Goal: Task Accomplishment & Management: Manage account settings

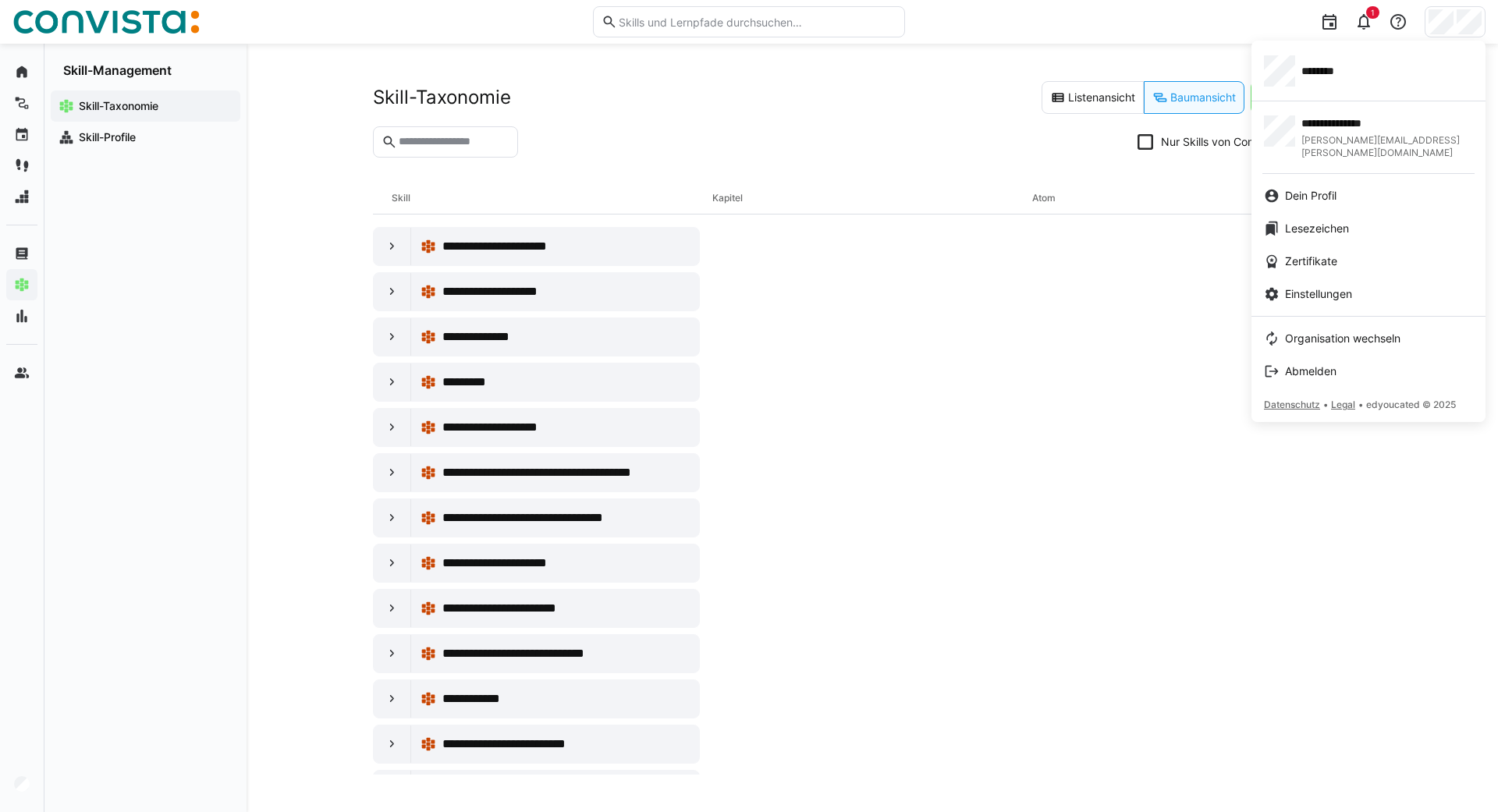
click at [16, 790] on div at bounding box center [749, 406] width 1498 height 812
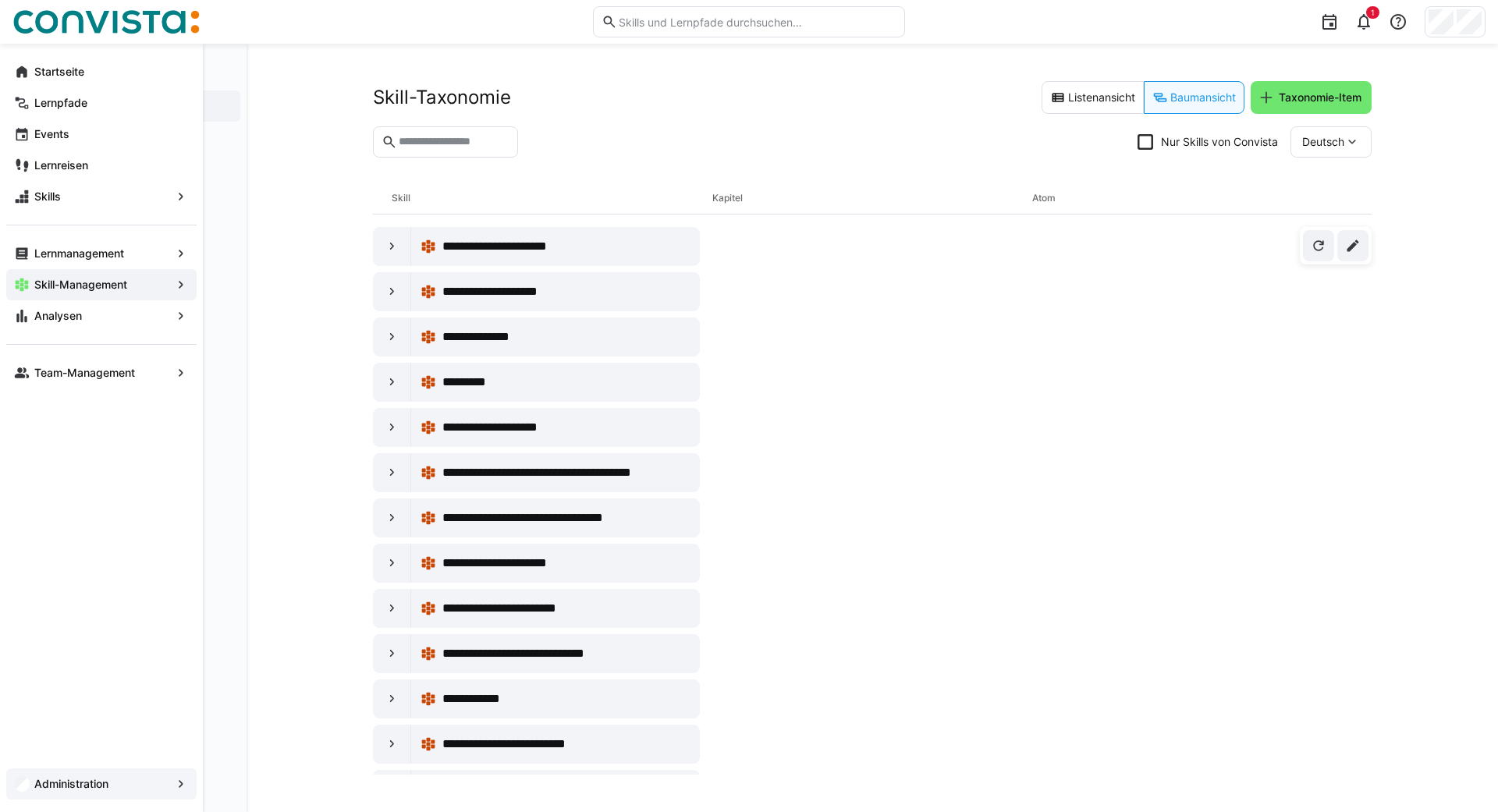
click at [0, 0] on app-navigation-label "Administration" at bounding box center [0, 0] width 0 height 0
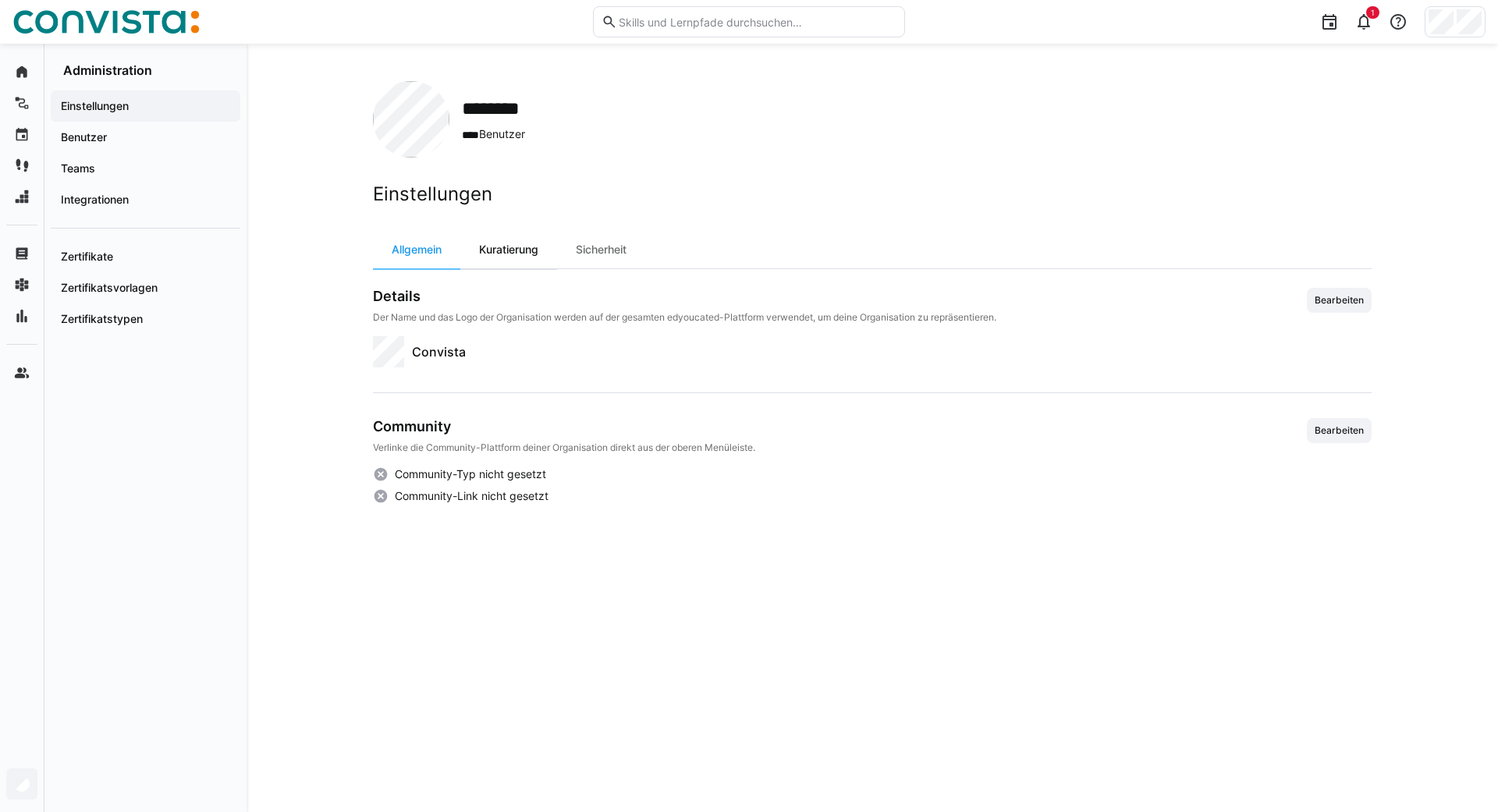
click at [513, 250] on div "Kuratierung" at bounding box center [509, 250] width 97 height 38
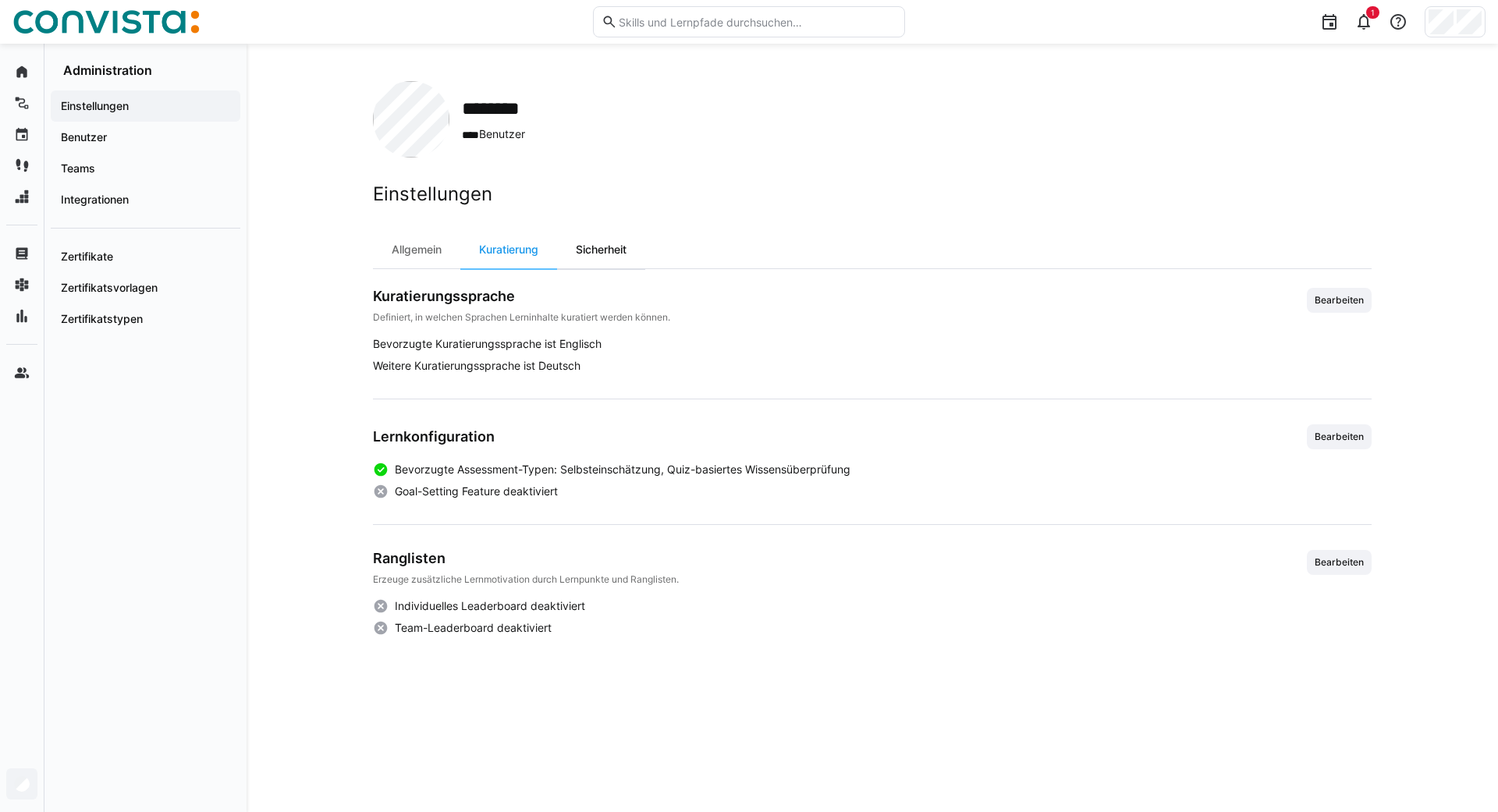
click at [600, 258] on div "Sicherheit" at bounding box center [601, 250] width 88 height 38
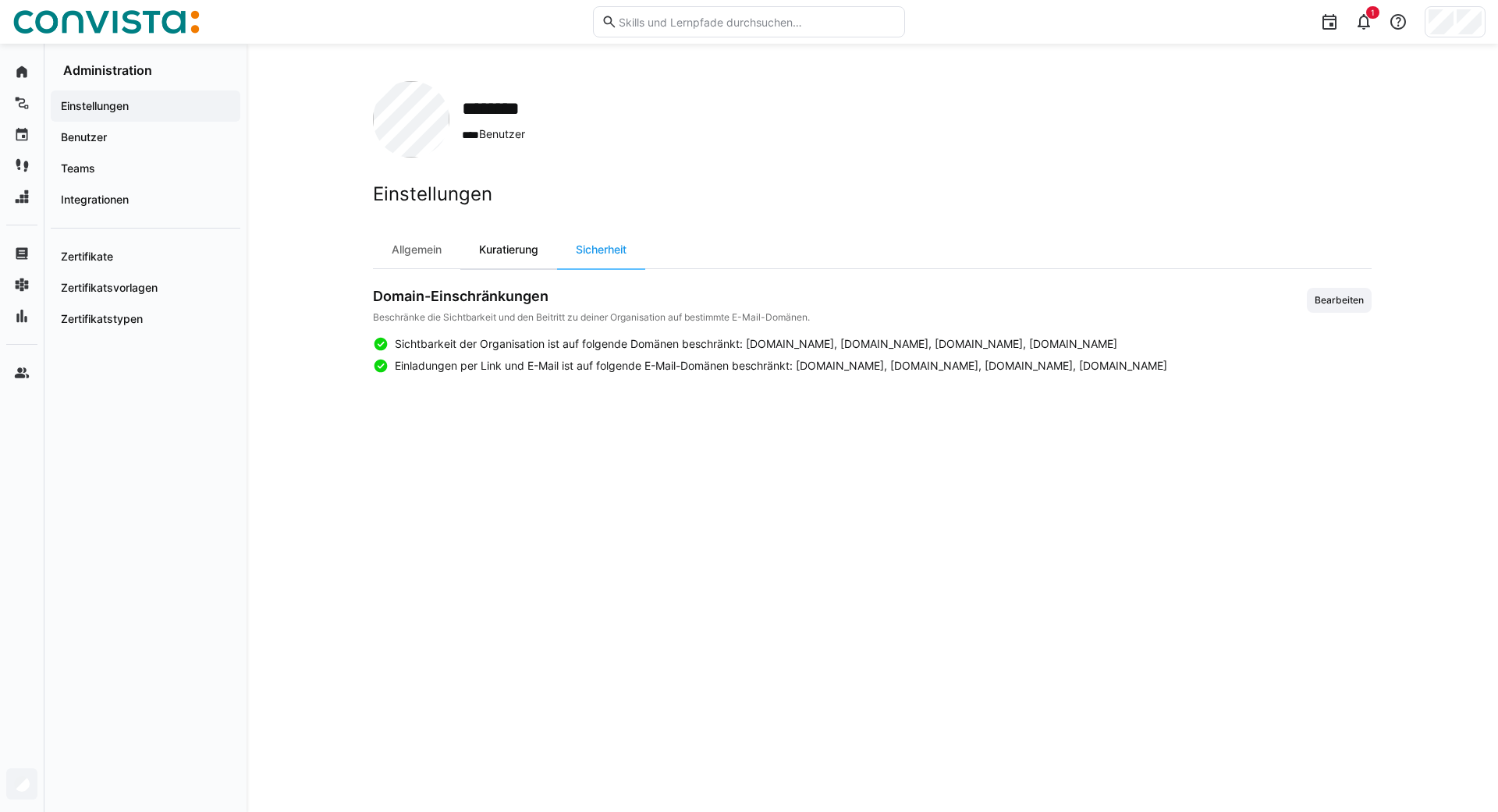
click at [527, 254] on div "Kuratierung" at bounding box center [509, 250] width 97 height 38
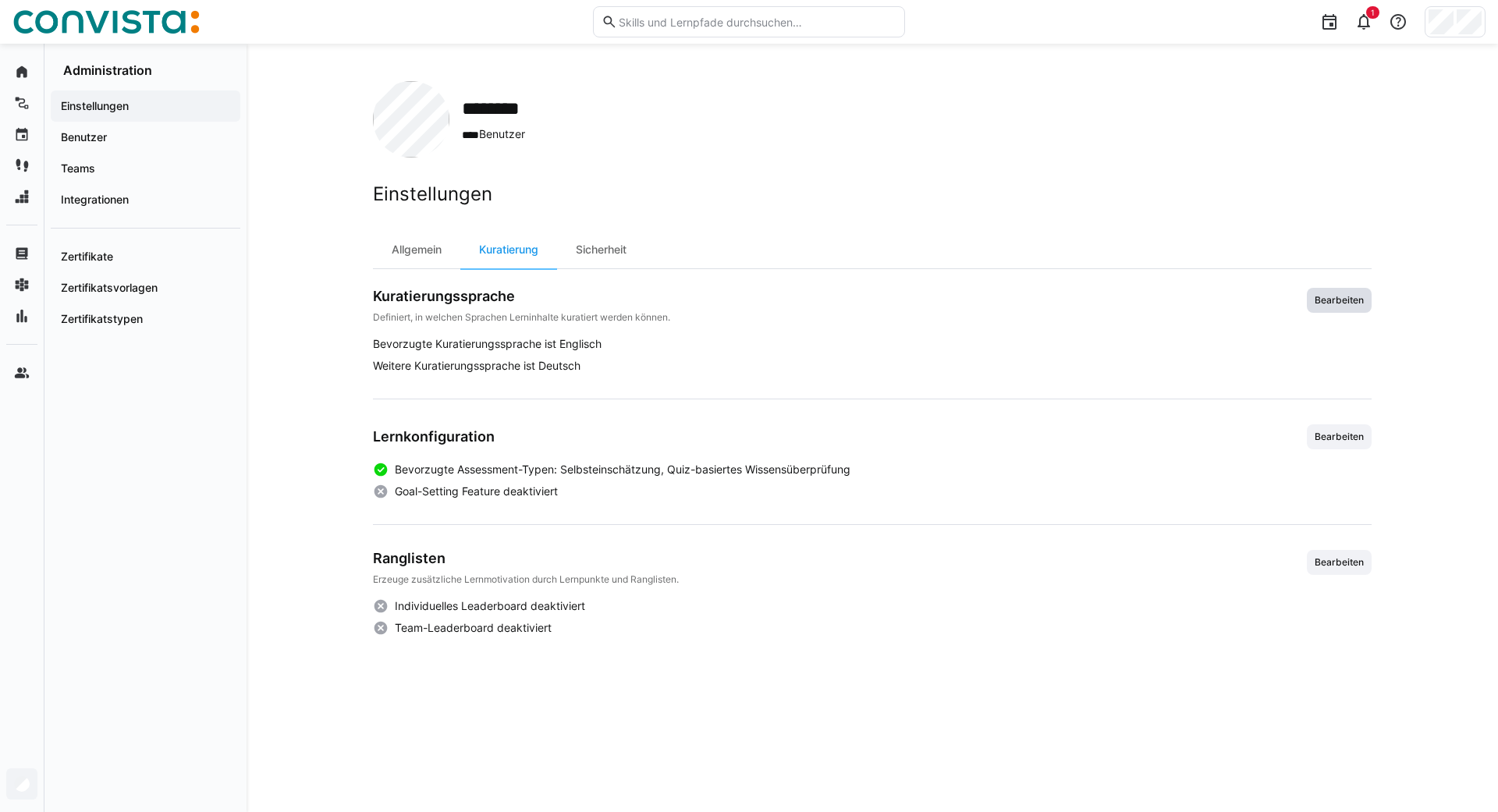
click at [1331, 307] on span "Bearbeiten" at bounding box center [1339, 300] width 65 height 25
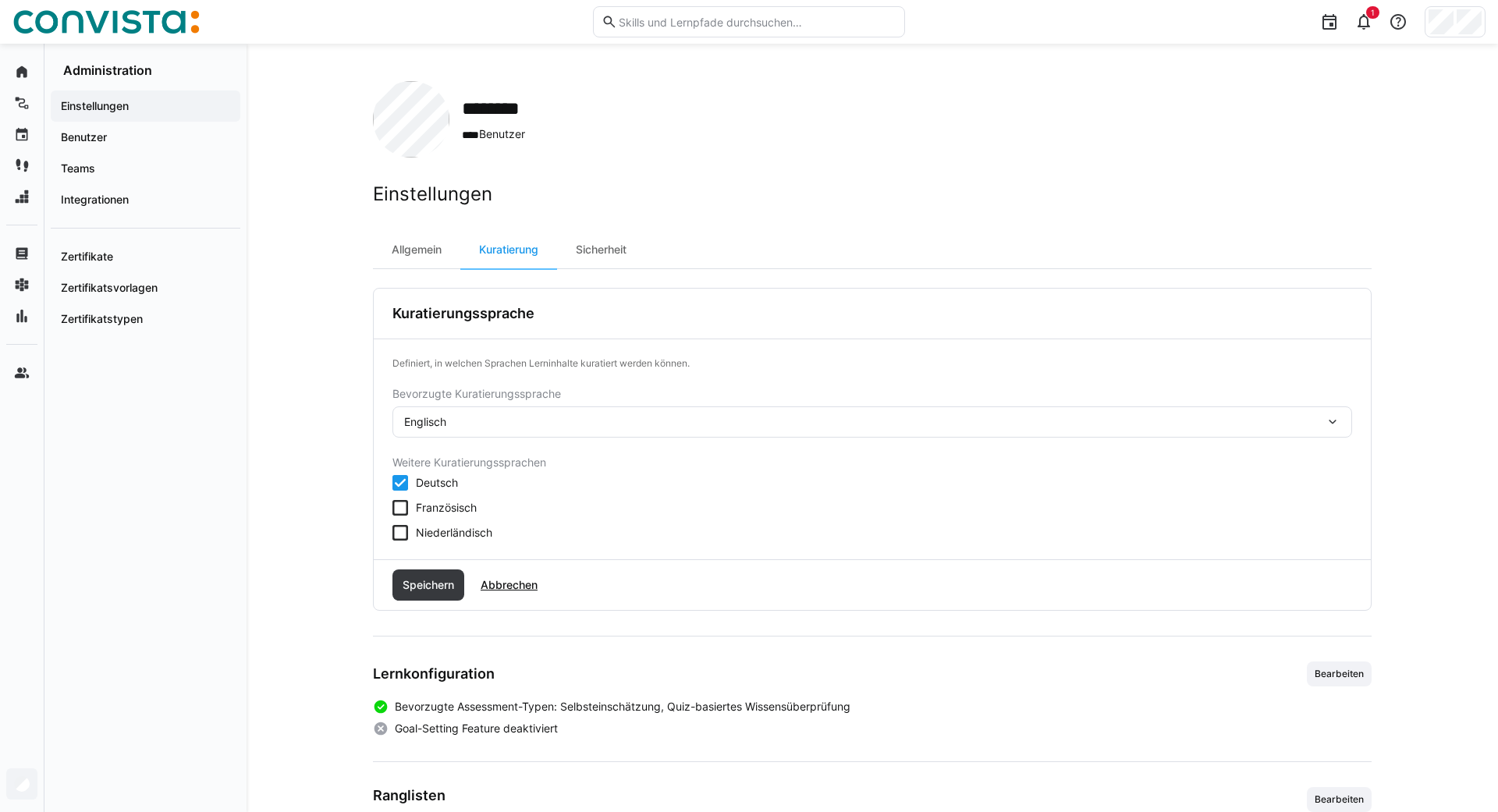
click at [492, 411] on div "Englisch" at bounding box center [873, 421] width 960 height 31
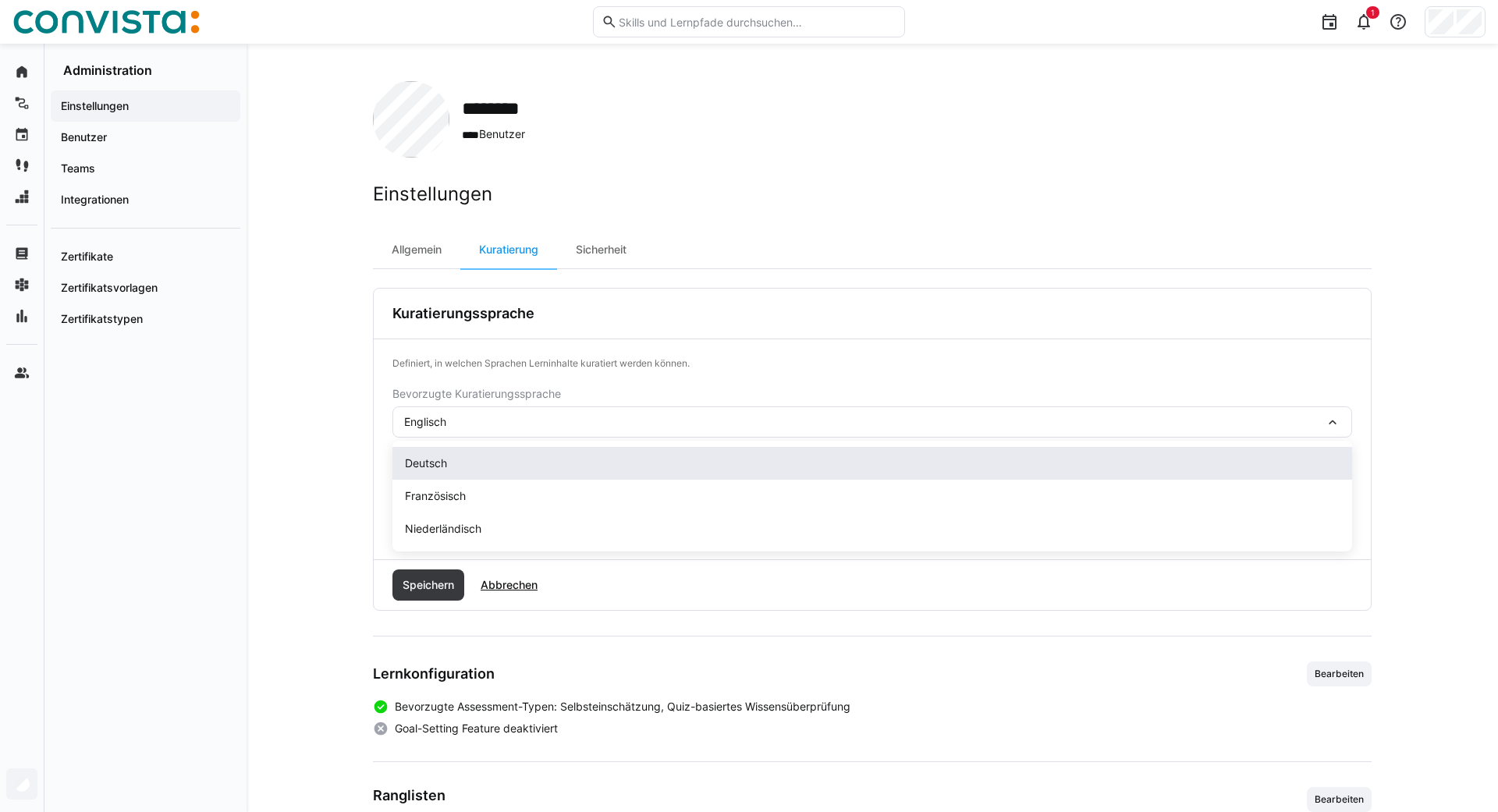
click at [420, 463] on span "Deutsch" at bounding box center [426, 463] width 42 height 15
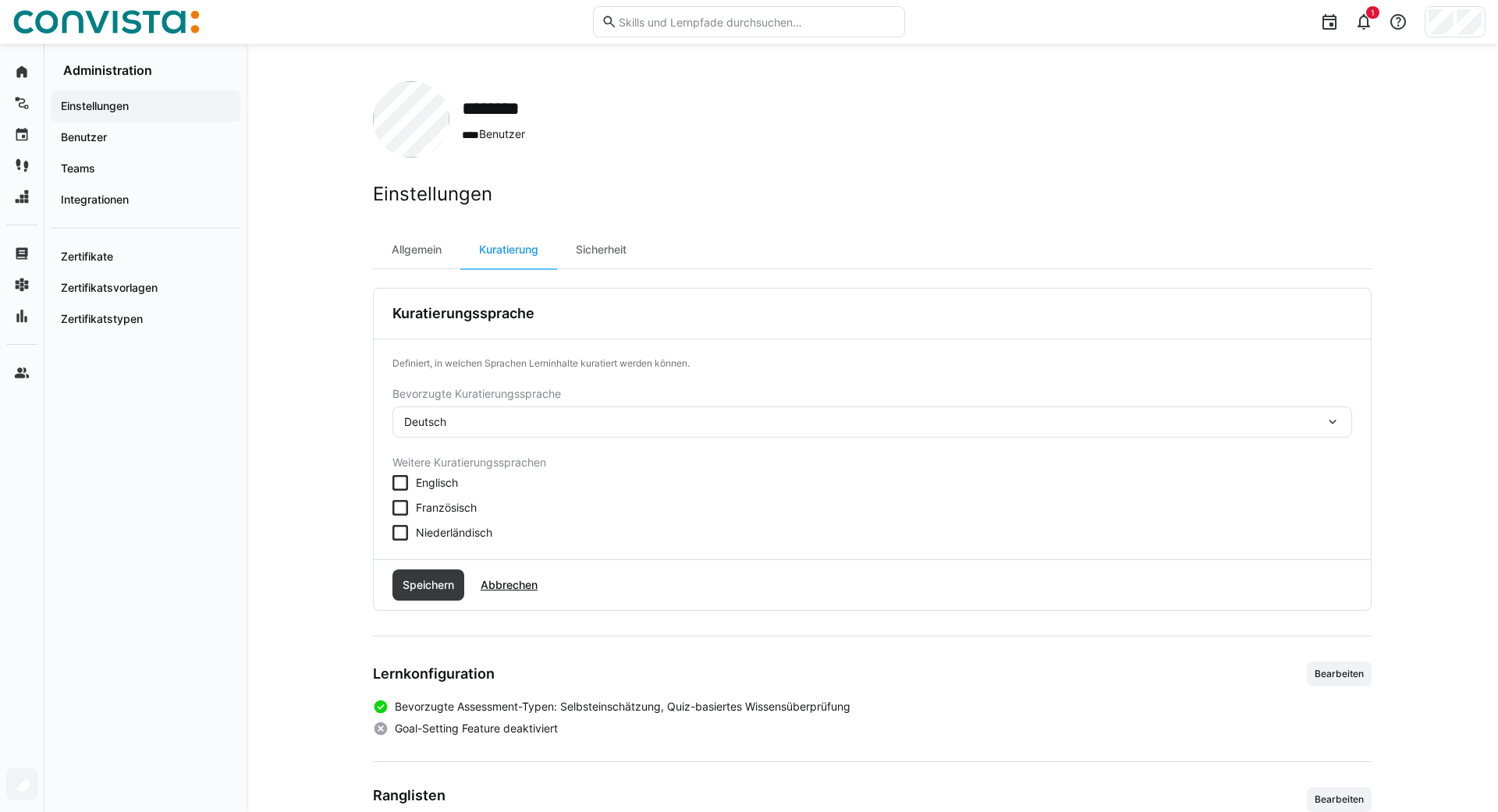
click at [396, 480] on icon at bounding box center [400, 482] width 15 height 15
click at [418, 595] on span "Speichern" at bounding box center [429, 585] width 72 height 31
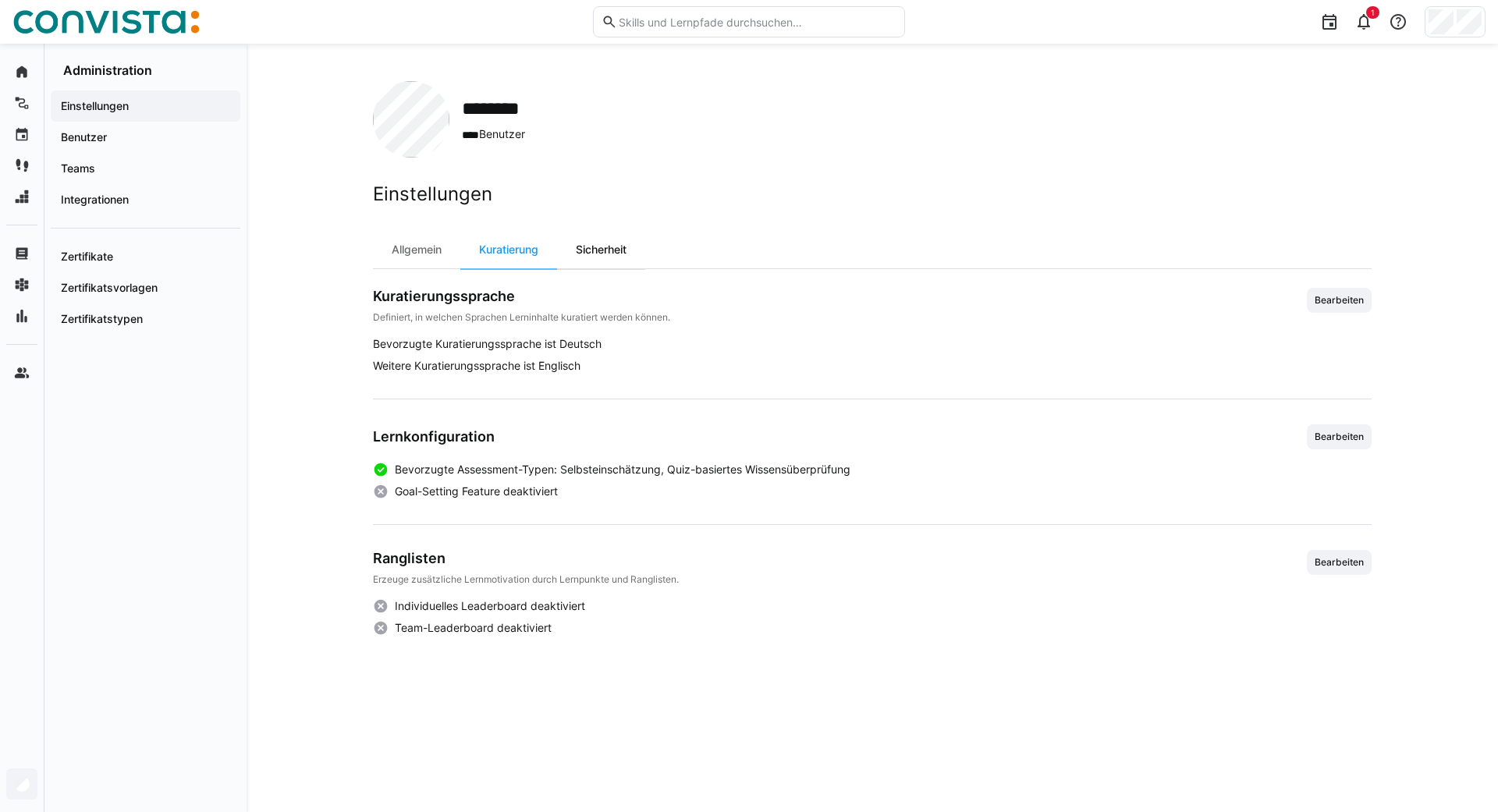
click at [601, 246] on div "Sicherheit" at bounding box center [601, 250] width 88 height 38
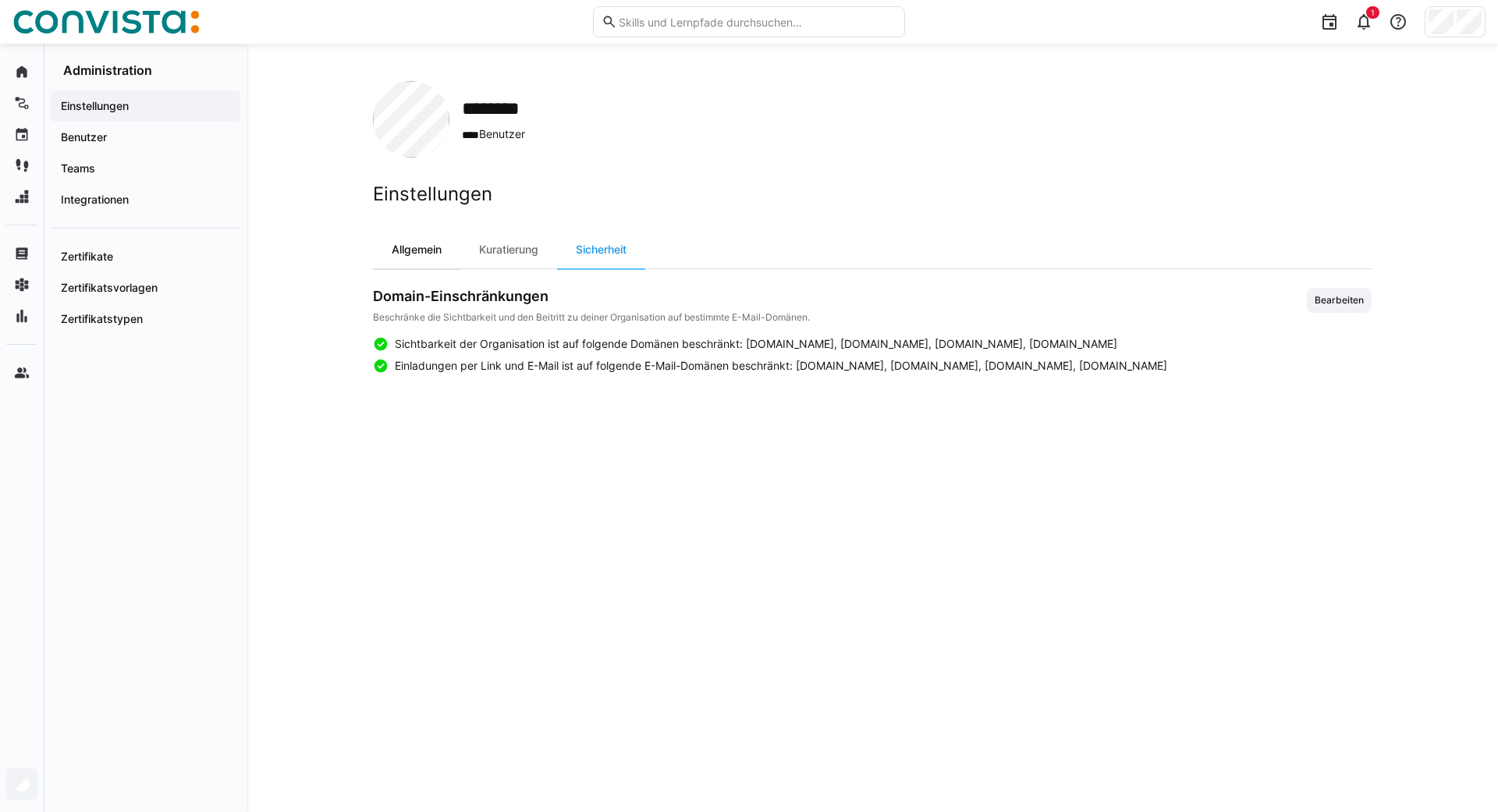
click at [414, 251] on div "Allgemein" at bounding box center [416, 250] width 87 height 38
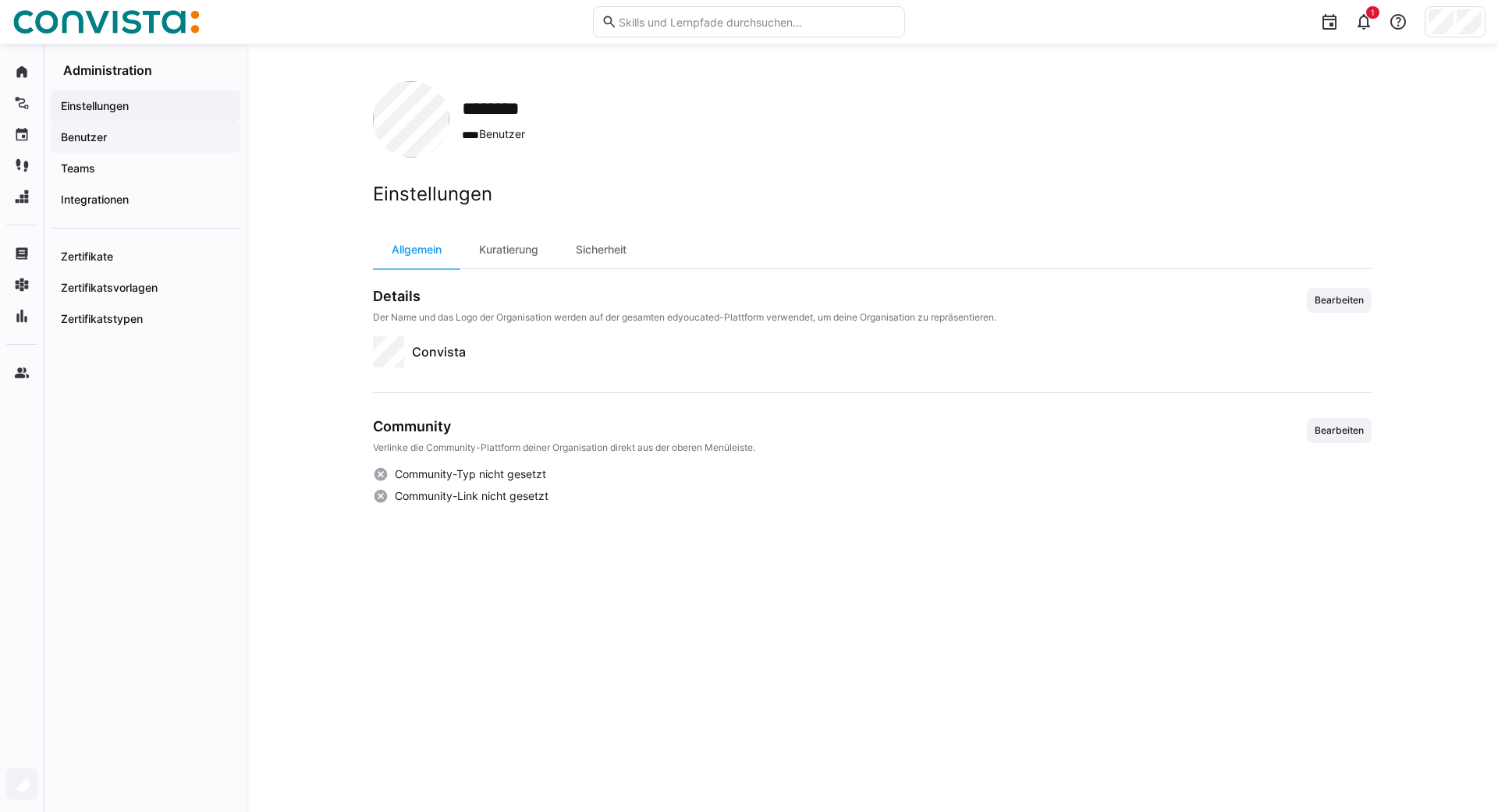
click at [0, 0] on app-navigation-label "Benutzer" at bounding box center [0, 0] width 0 height 0
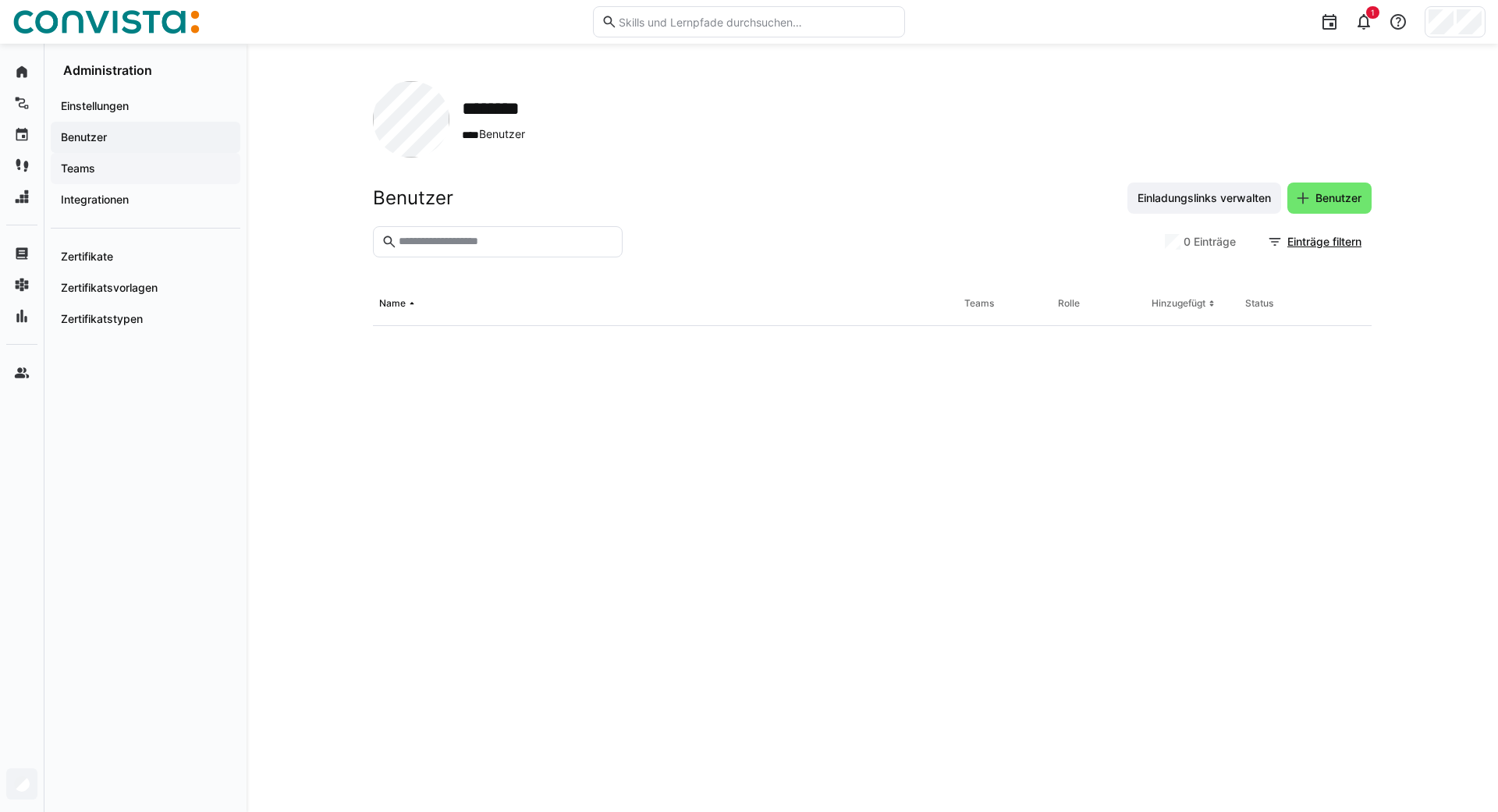
click at [0, 0] on app-navigation-label "Teams" at bounding box center [0, 0] width 0 height 0
click at [0, 0] on app-navigation-label "Integrationen" at bounding box center [0, 0] width 0 height 0
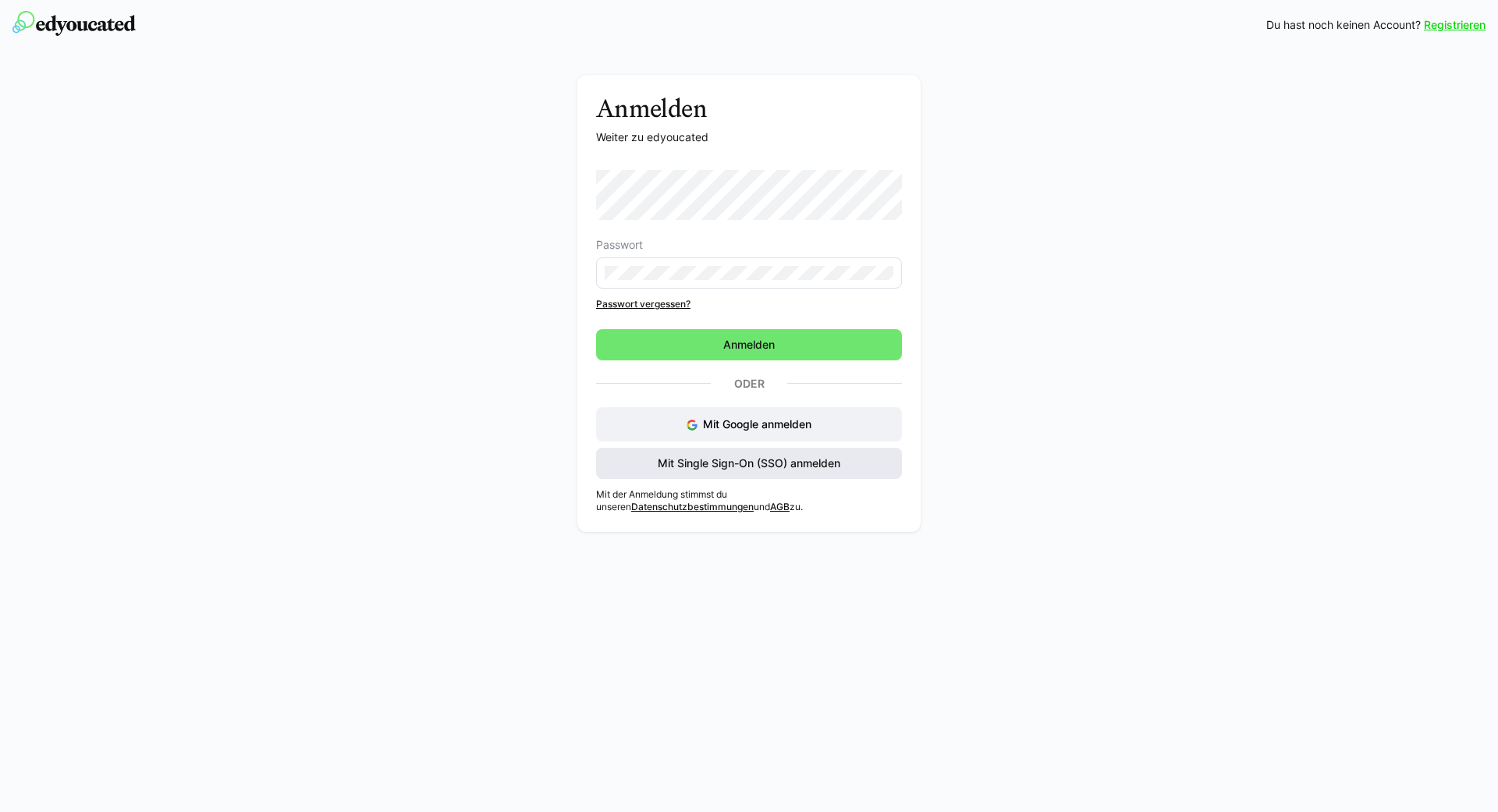
click at [699, 459] on span "Mit Single Sign-On (SSO) anmelden" at bounding box center [749, 463] width 187 height 15
